Goal: Navigation & Orientation: Go to known website

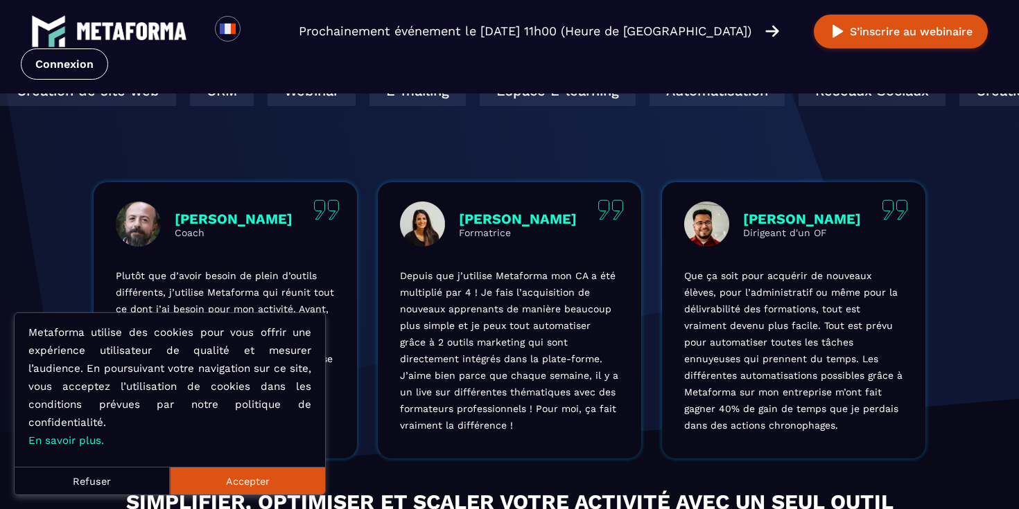
scroll to position [423, 0]
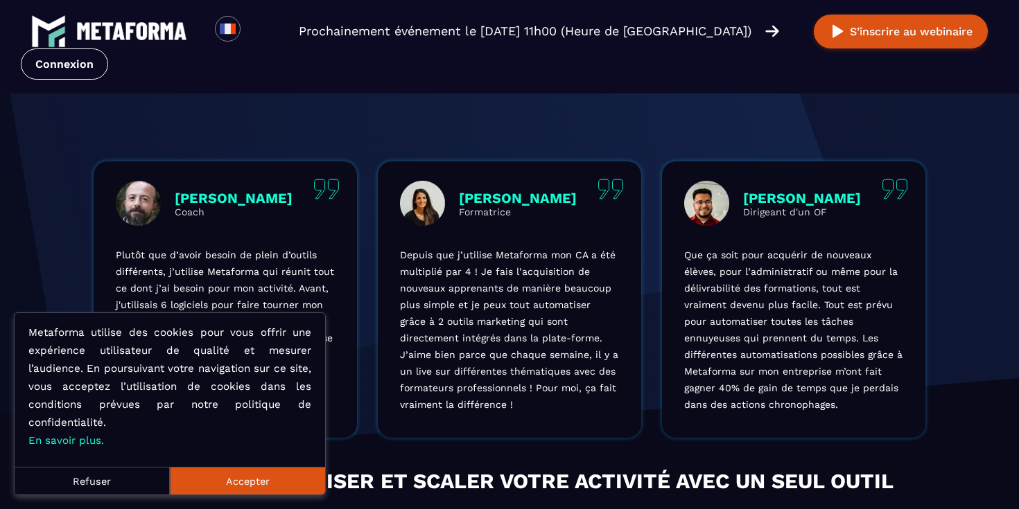
click at [115, 477] on button "Refuser" at bounding box center [92, 481] width 155 height 28
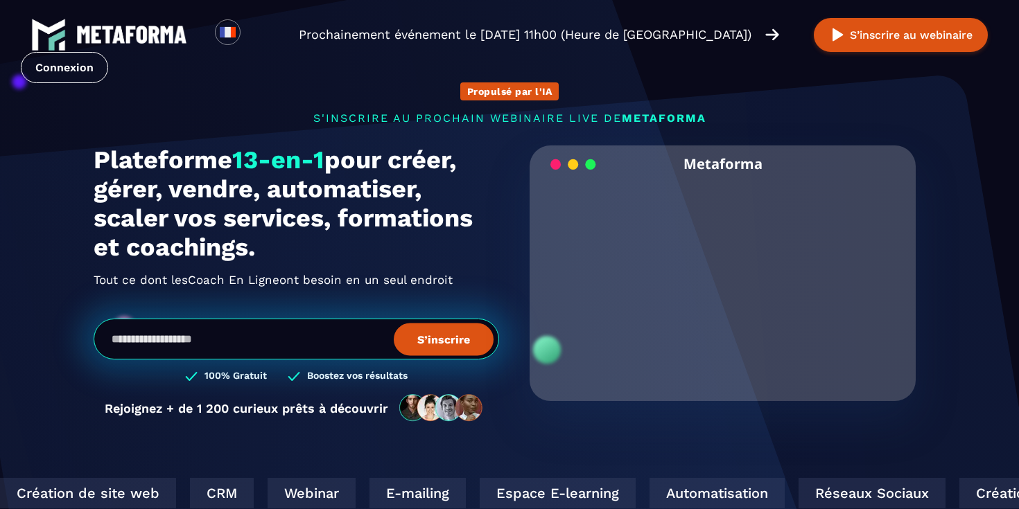
scroll to position [0, 0]
click at [73, 65] on link "Connexion" at bounding box center [64, 67] width 87 height 31
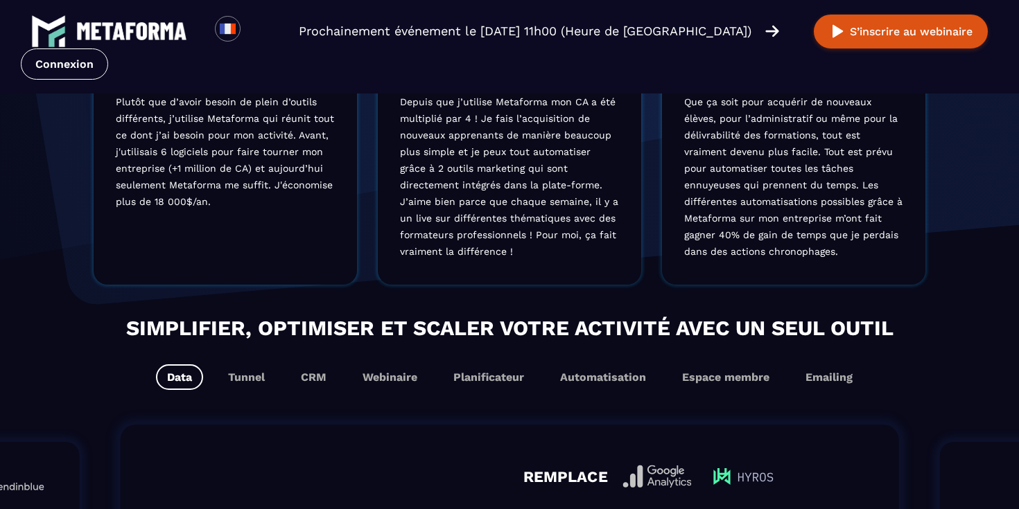
scroll to position [601, 0]
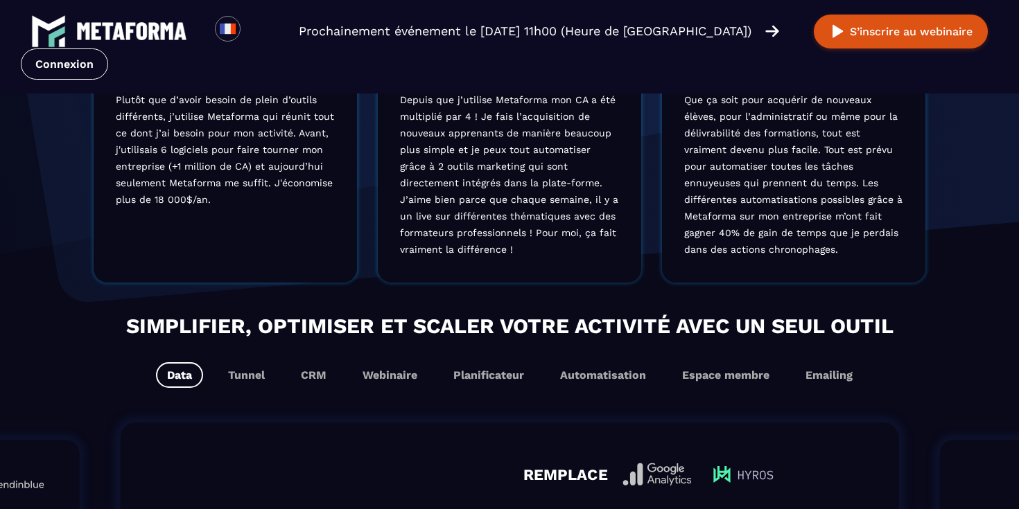
click at [595, 356] on div "Simplifier, optimiser et scaler votre activité avec un seul outil Data Tunnel C…" at bounding box center [509, 349] width 1019 height 78
click at [591, 378] on button "Automatisation" at bounding box center [603, 375] width 108 height 26
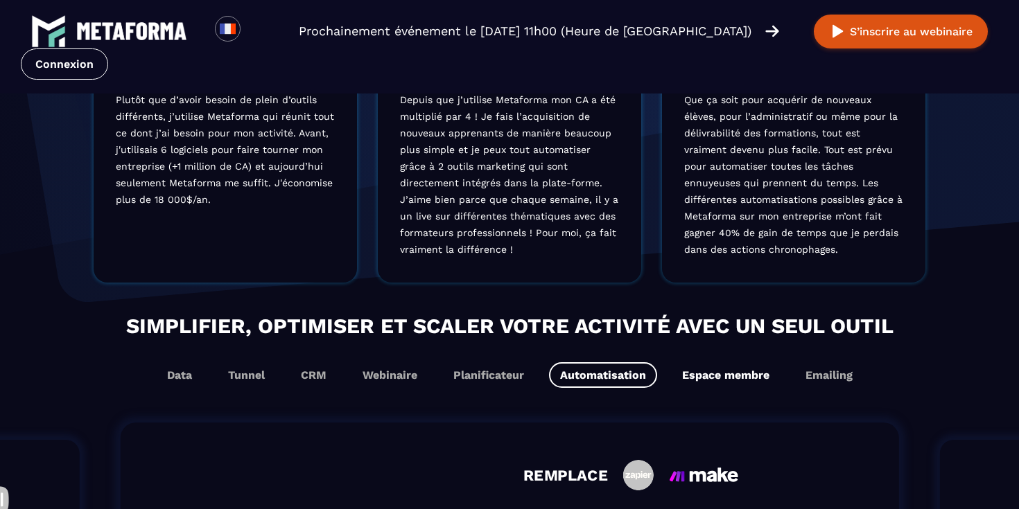
click at [699, 378] on button "Espace membre" at bounding box center [725, 375] width 109 height 26
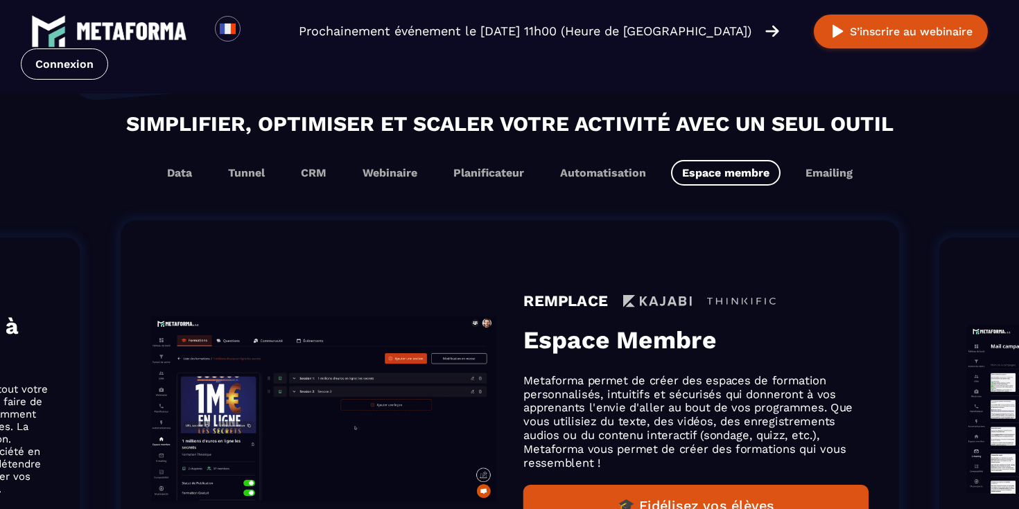
scroll to position [784, 0]
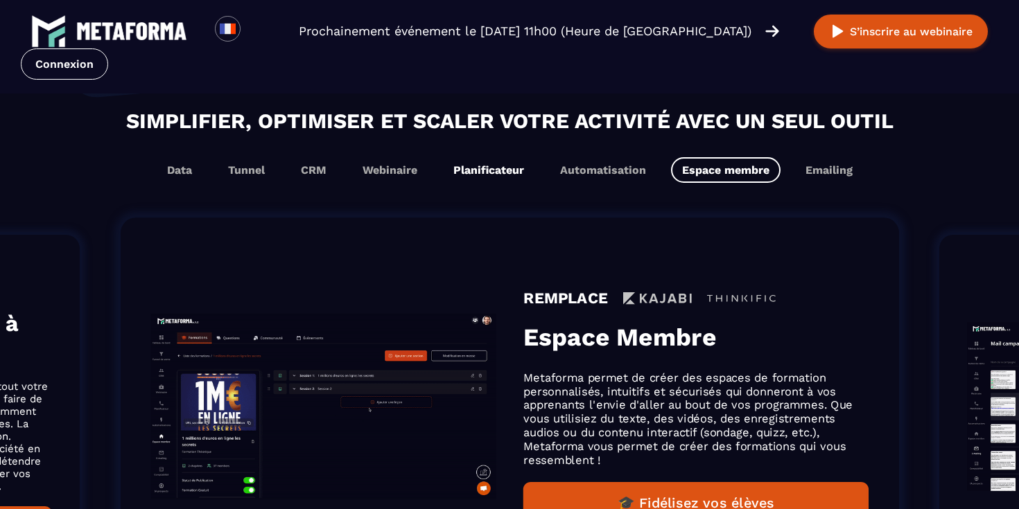
click at [484, 176] on button "Planificateur" at bounding box center [488, 170] width 93 height 26
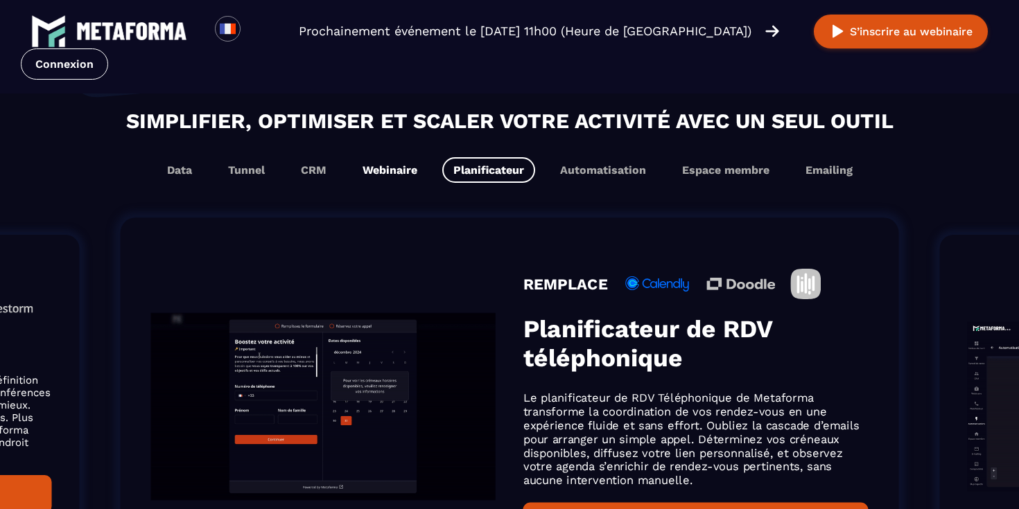
click at [405, 170] on button "Webinaire" at bounding box center [389, 170] width 77 height 26
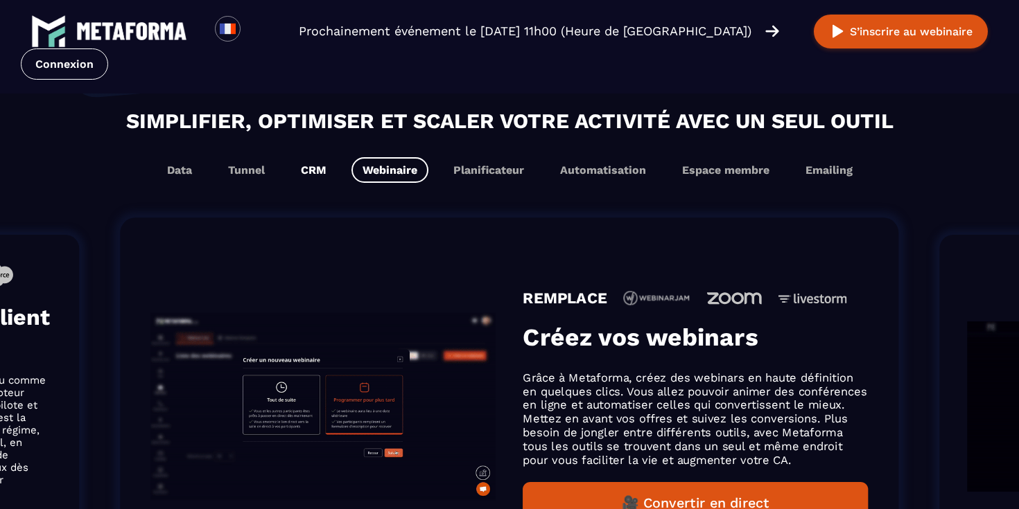
click at [319, 167] on button "CRM" at bounding box center [314, 170] width 48 height 26
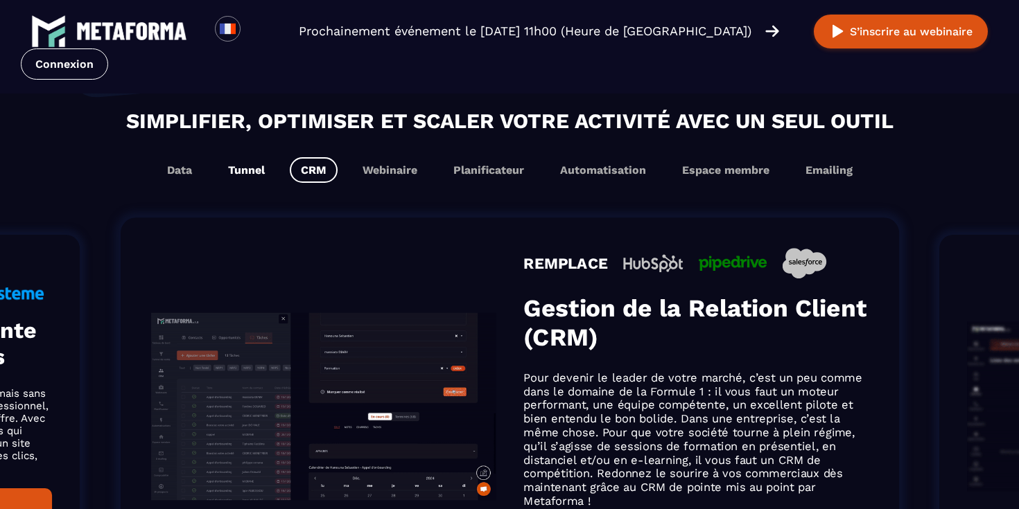
click at [243, 166] on button "Tunnel" at bounding box center [246, 170] width 59 height 26
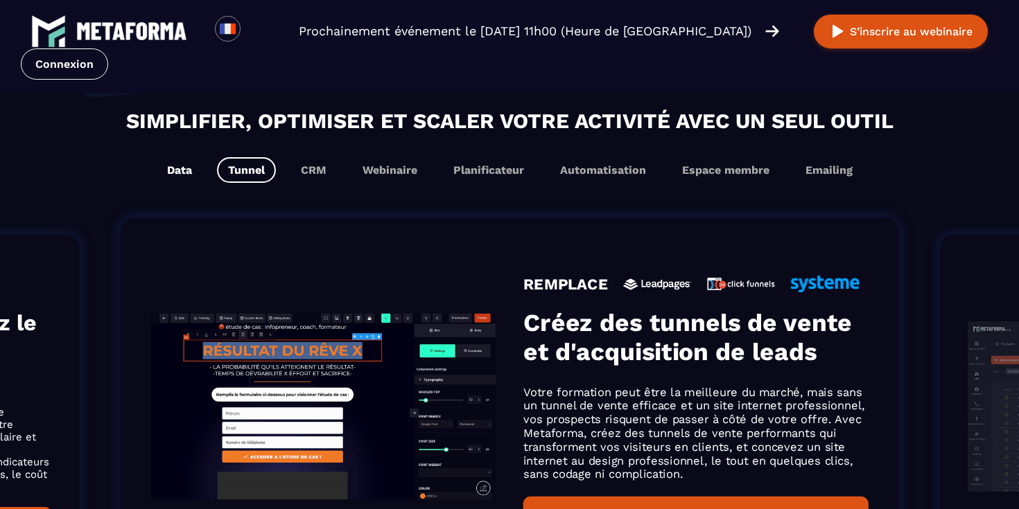
click at [186, 159] on button "Data" at bounding box center [179, 170] width 47 height 26
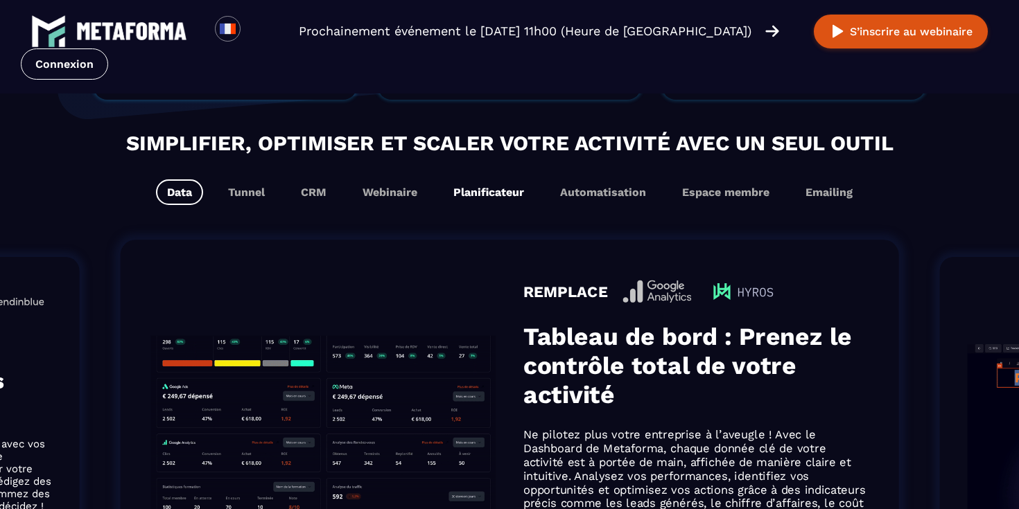
click at [509, 191] on button "Planificateur" at bounding box center [488, 192] width 93 height 26
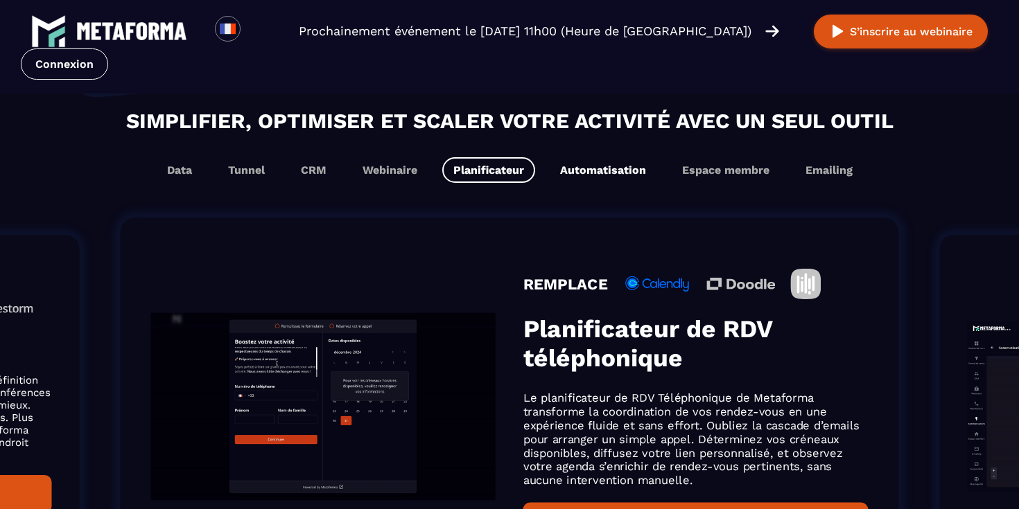
click at [588, 183] on button "Automatisation" at bounding box center [603, 170] width 108 height 26
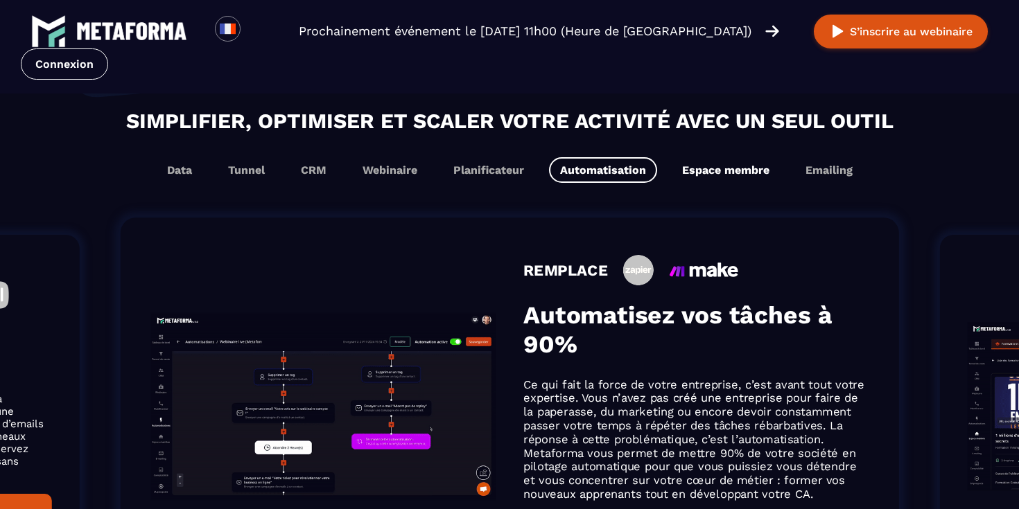
click at [743, 166] on button "Espace membre" at bounding box center [725, 170] width 109 height 26
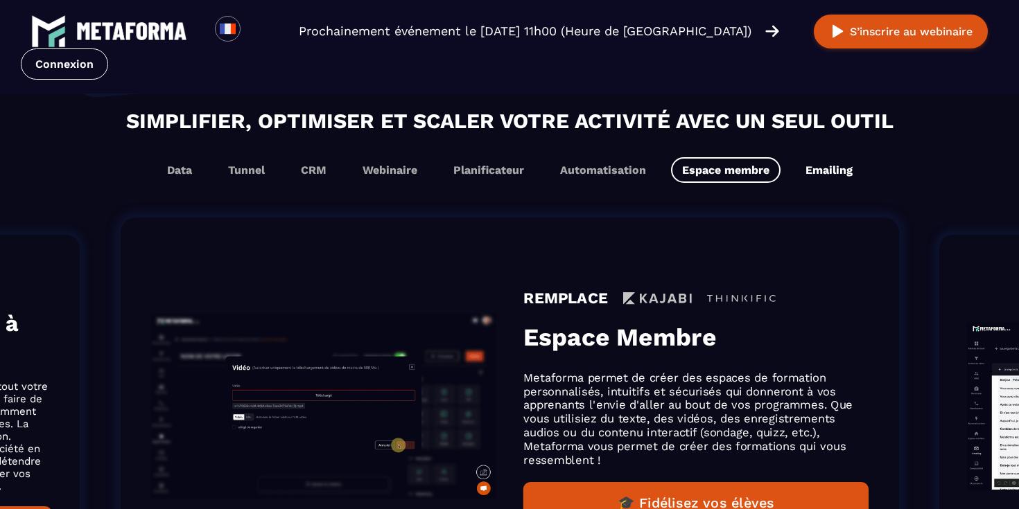
click at [830, 169] on button "Emailing" at bounding box center [828, 170] width 69 height 26
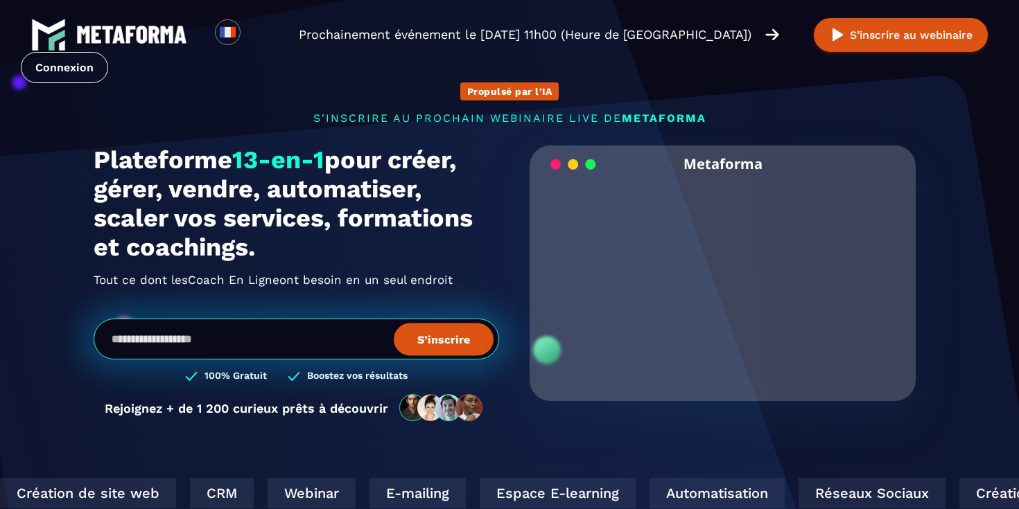
scroll to position [0, 0]
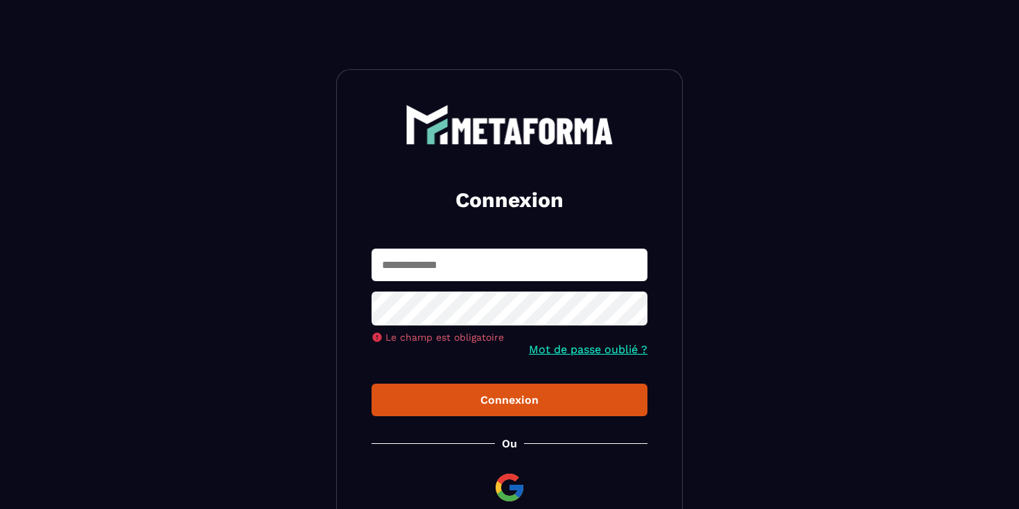
click at [561, 358] on form "Le champ est obligatoire Mot de passe oublié ? Connexion" at bounding box center [509, 333] width 276 height 168
